Goal: Information Seeking & Learning: Learn about a topic

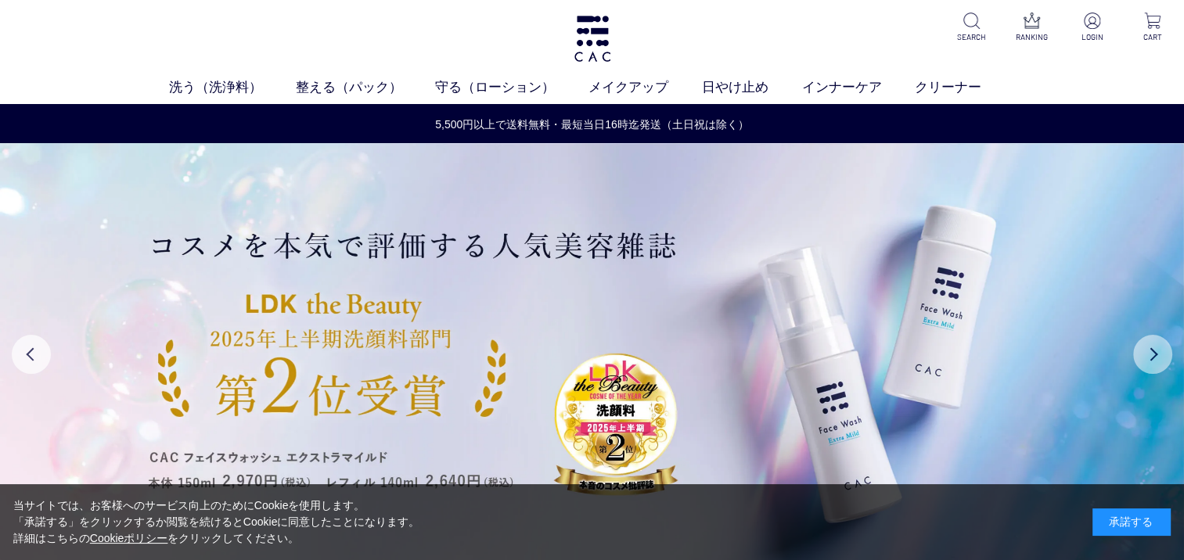
click at [1154, 348] on button "Next" at bounding box center [1152, 354] width 39 height 39
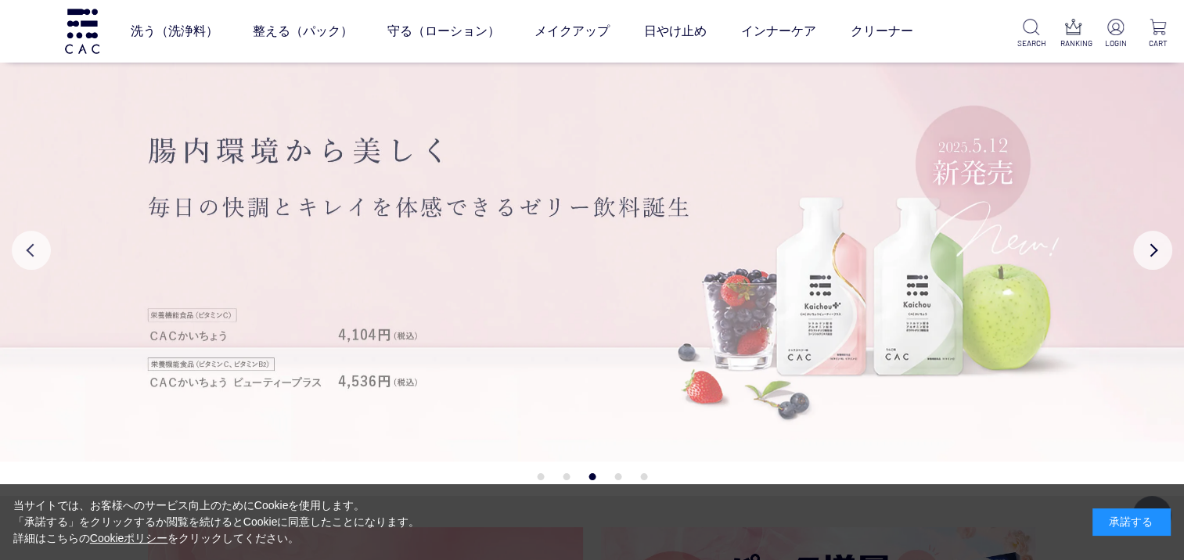
scroll to position [157, 0]
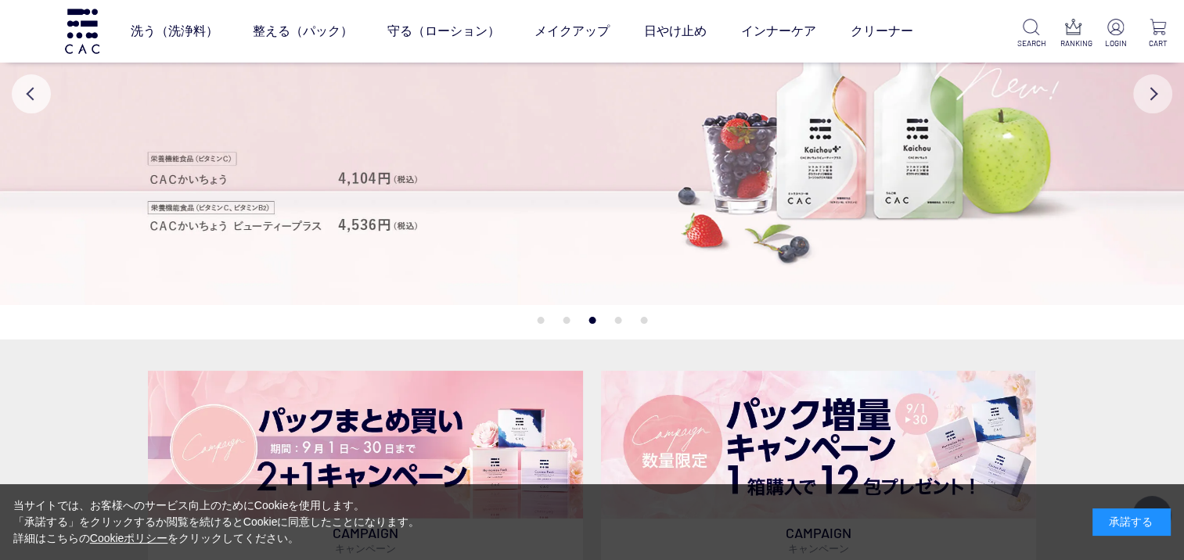
click at [1155, 93] on button "Next" at bounding box center [1152, 93] width 39 height 39
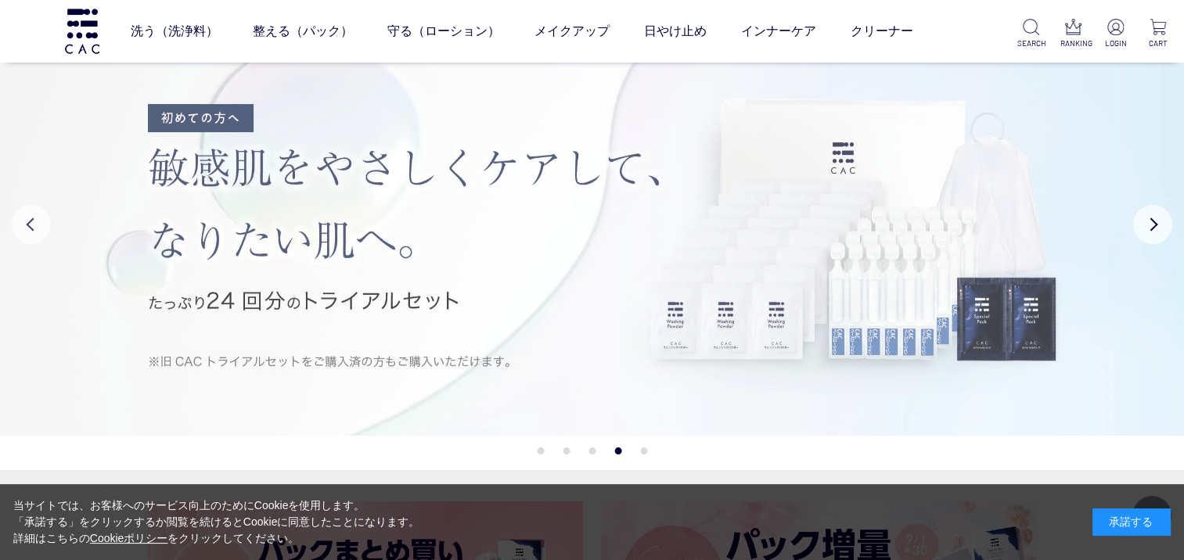
scroll to position [0, 0]
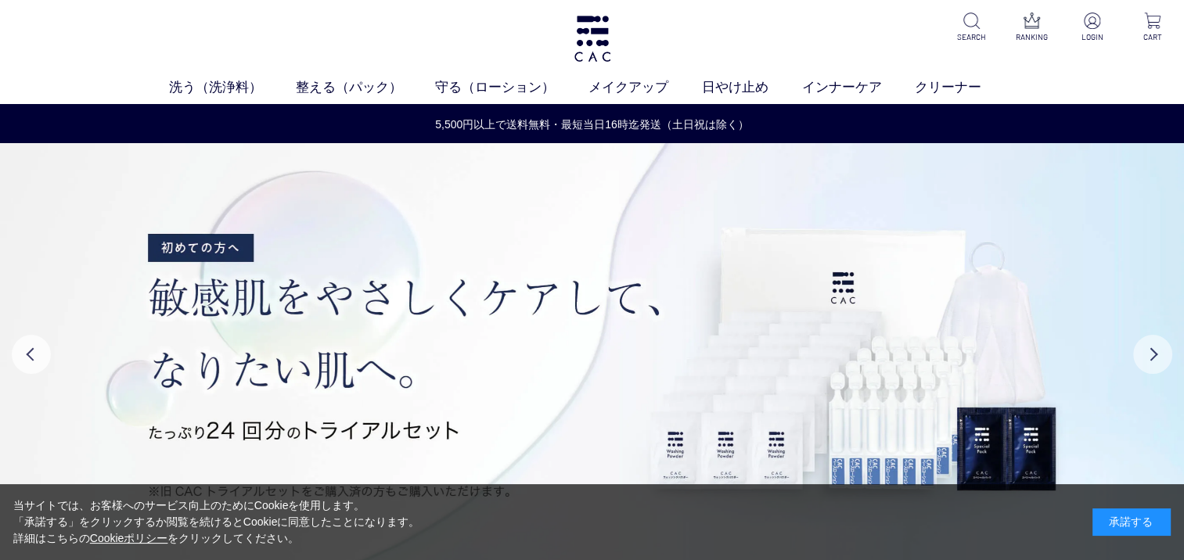
click at [1161, 349] on button "Next" at bounding box center [1152, 354] width 39 height 39
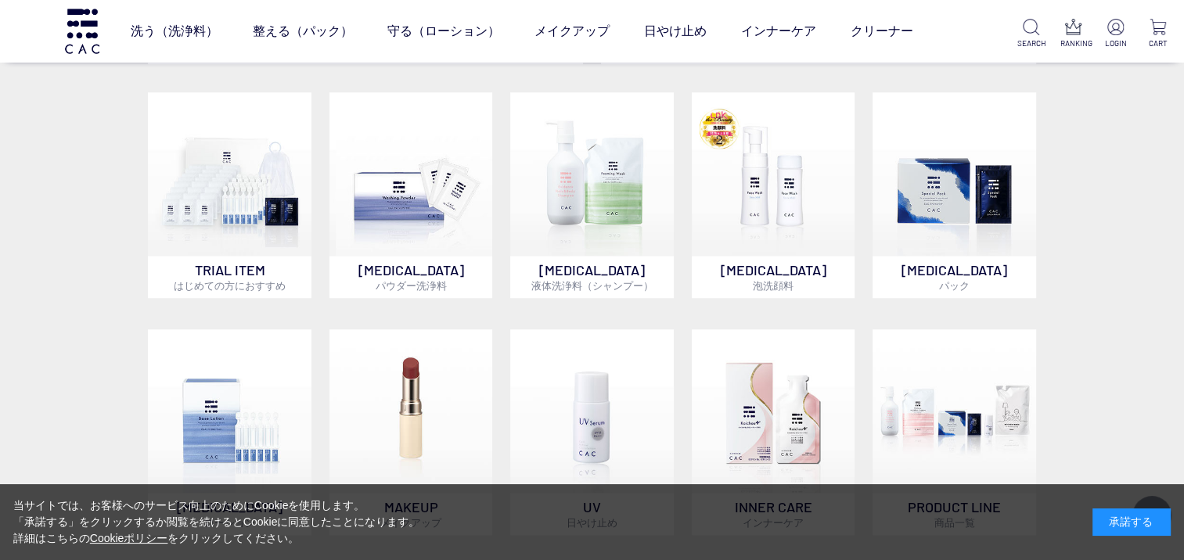
scroll to position [1252, 0]
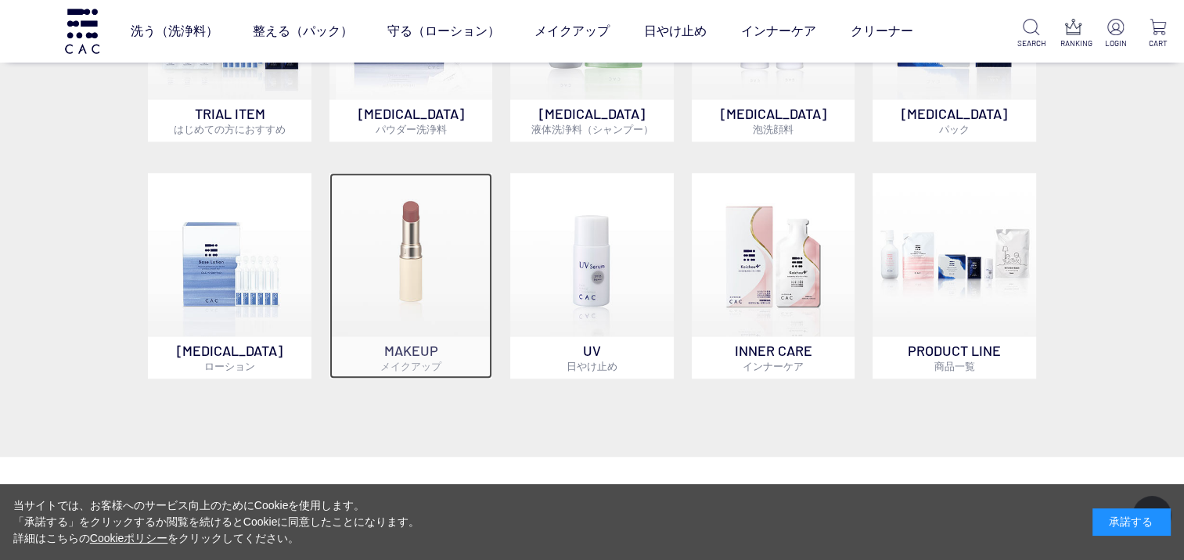
click at [405, 280] on img at bounding box center [411, 255] width 164 height 164
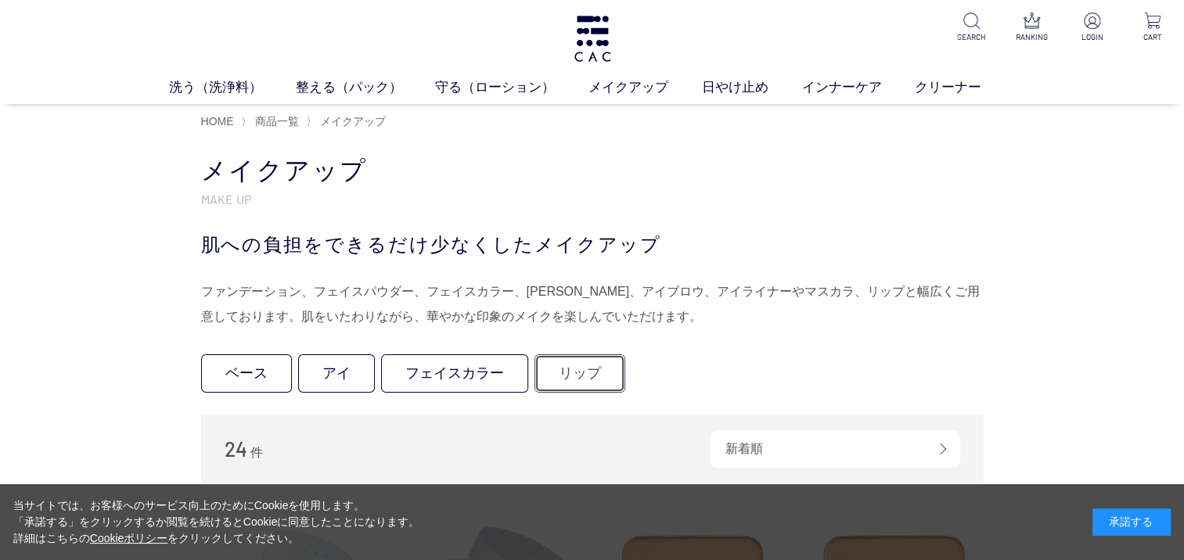
click at [572, 376] on link "リップ" at bounding box center [580, 374] width 91 height 38
click at [337, 374] on link "アイ" at bounding box center [336, 374] width 77 height 38
click at [435, 378] on link "フェイスカラー" at bounding box center [454, 374] width 147 height 38
click at [260, 373] on link "ベース" at bounding box center [246, 374] width 91 height 38
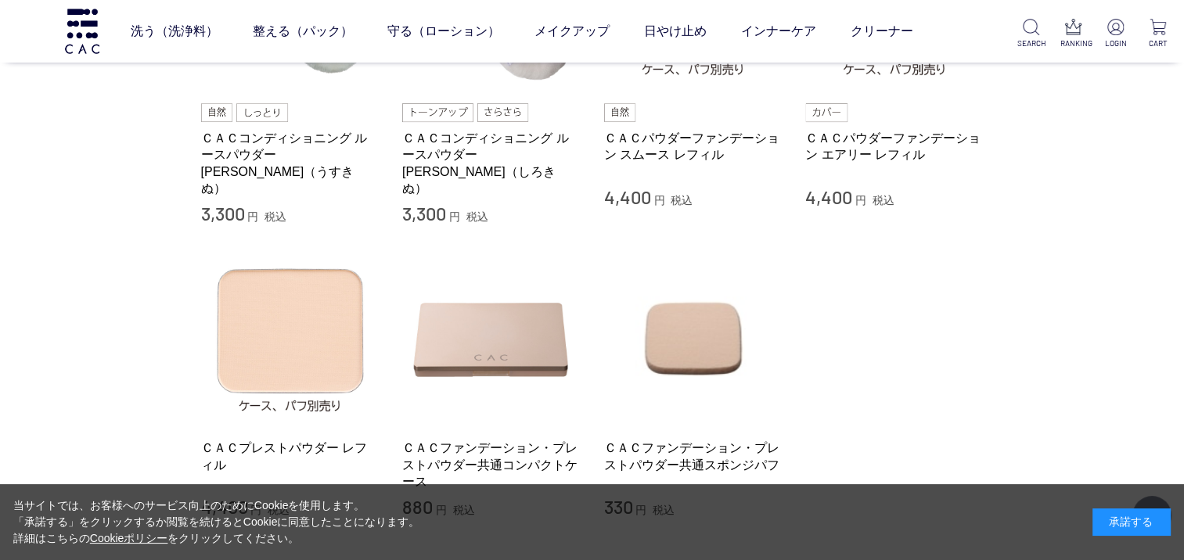
scroll to position [313, 0]
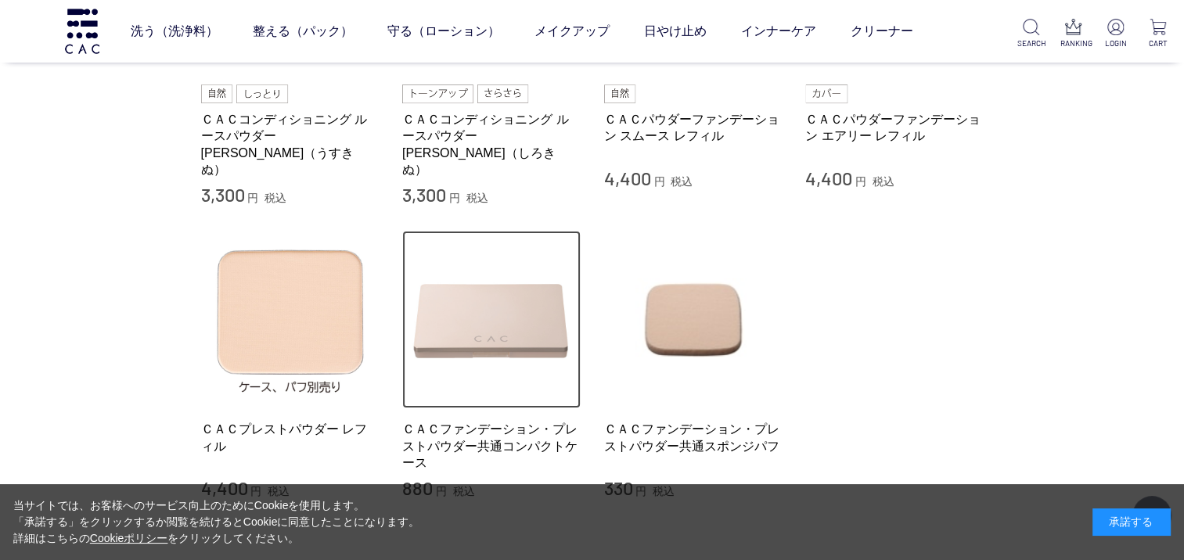
click at [535, 315] on img at bounding box center [491, 320] width 178 height 178
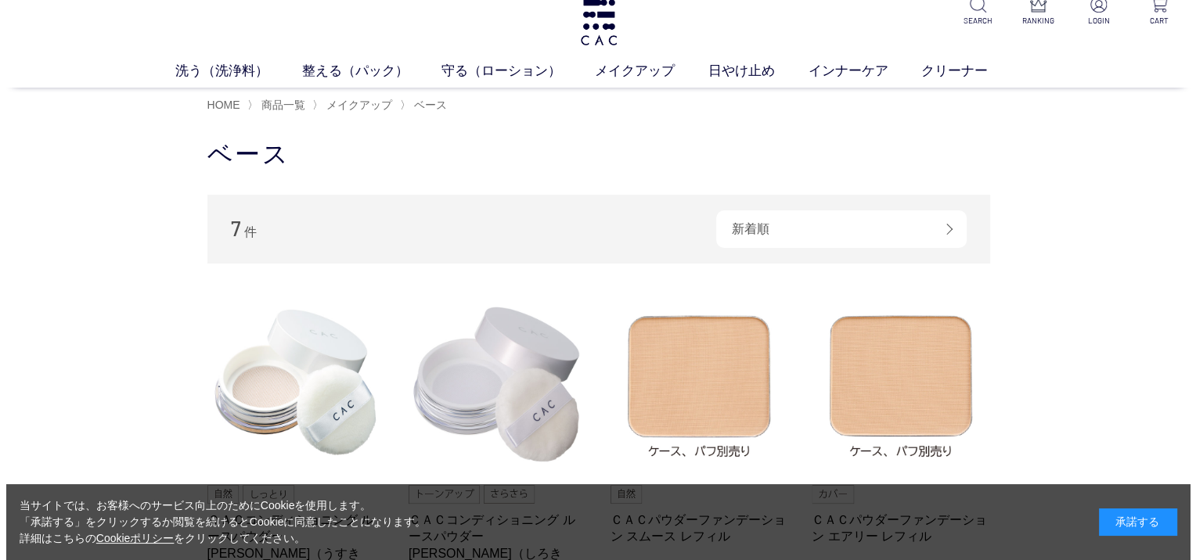
scroll to position [0, 0]
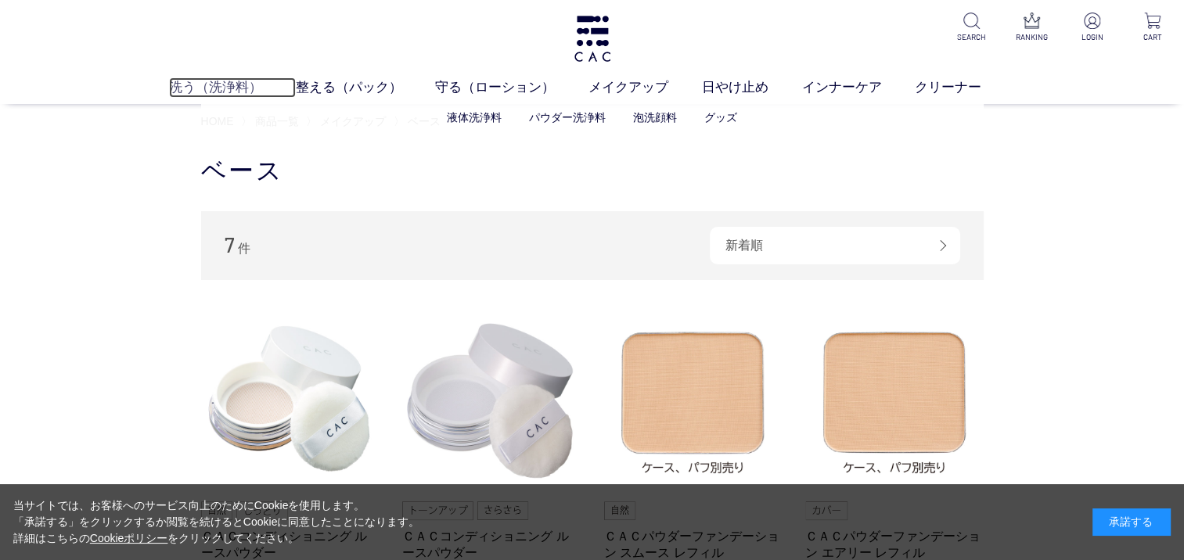
click at [223, 88] on link "洗う（洗浄料）" at bounding box center [232, 87] width 127 height 20
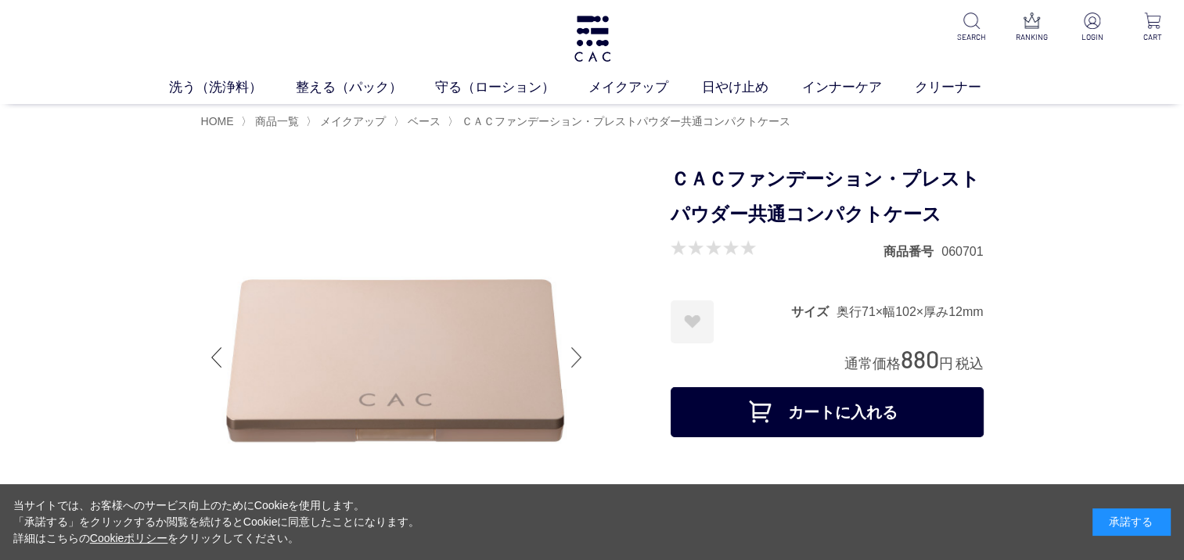
click at [573, 351] on div at bounding box center [576, 357] width 31 height 63
click at [577, 357] on div at bounding box center [576, 357] width 31 height 63
drag, startPoint x: 596, startPoint y: 376, endPoint x: 348, endPoint y: 142, distance: 340.5
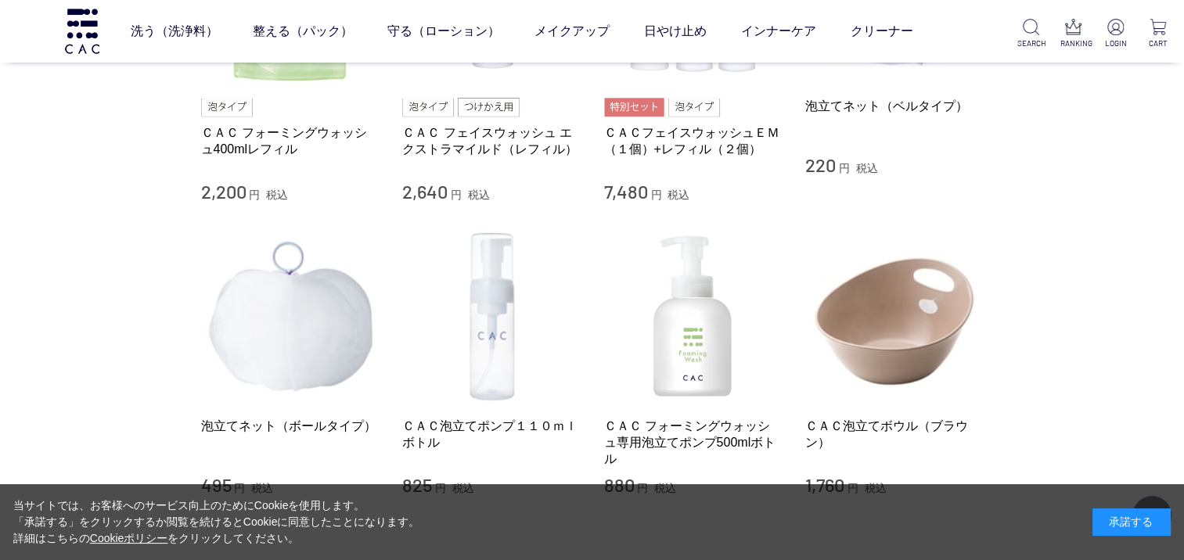
scroll to position [1096, 0]
